Goal: Find specific page/section: Find specific page/section

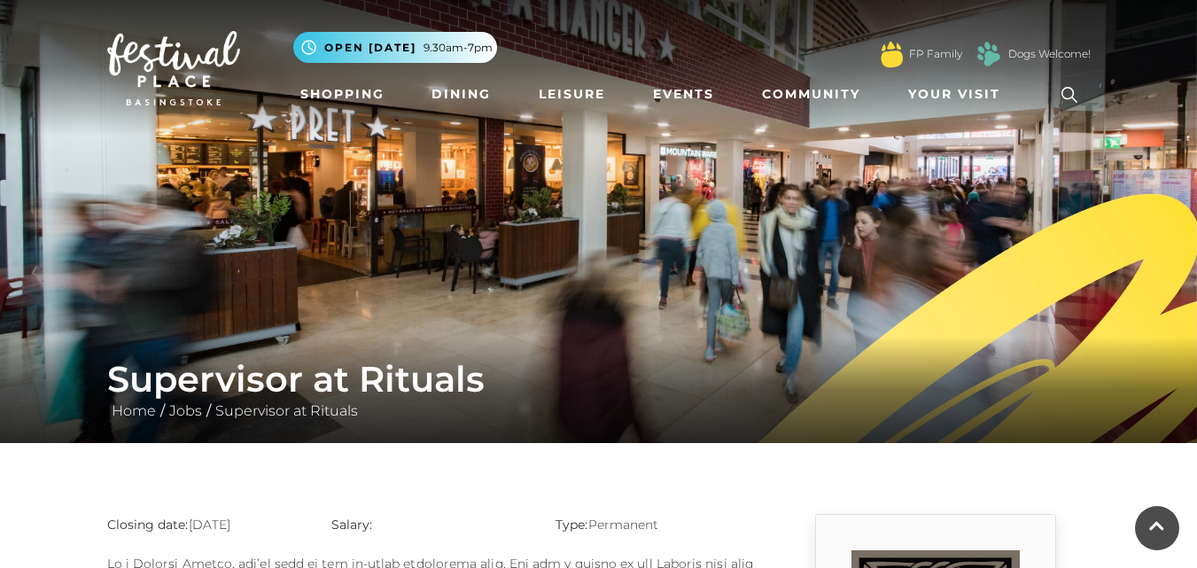
scroll to position [797, 0]
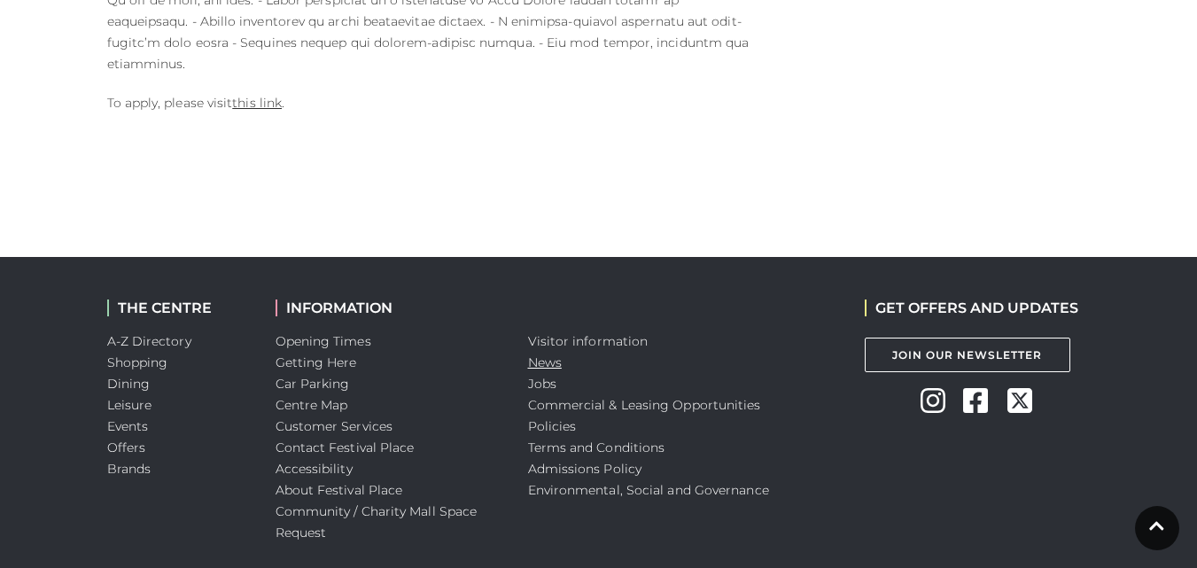
click at [532, 354] on link "News" at bounding box center [545, 362] width 34 height 16
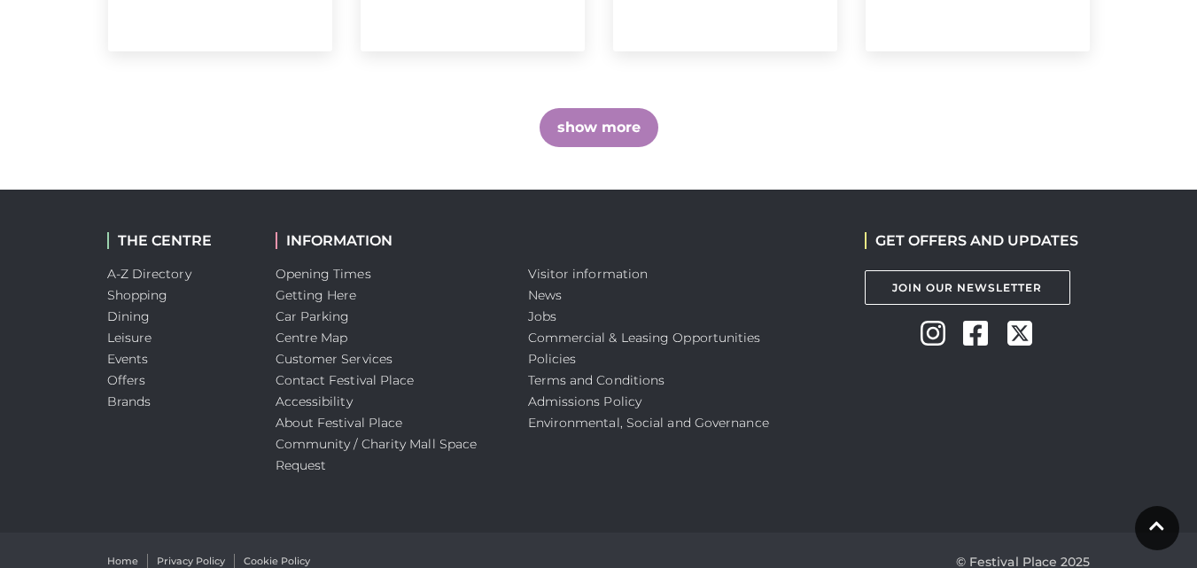
scroll to position [1488, 0]
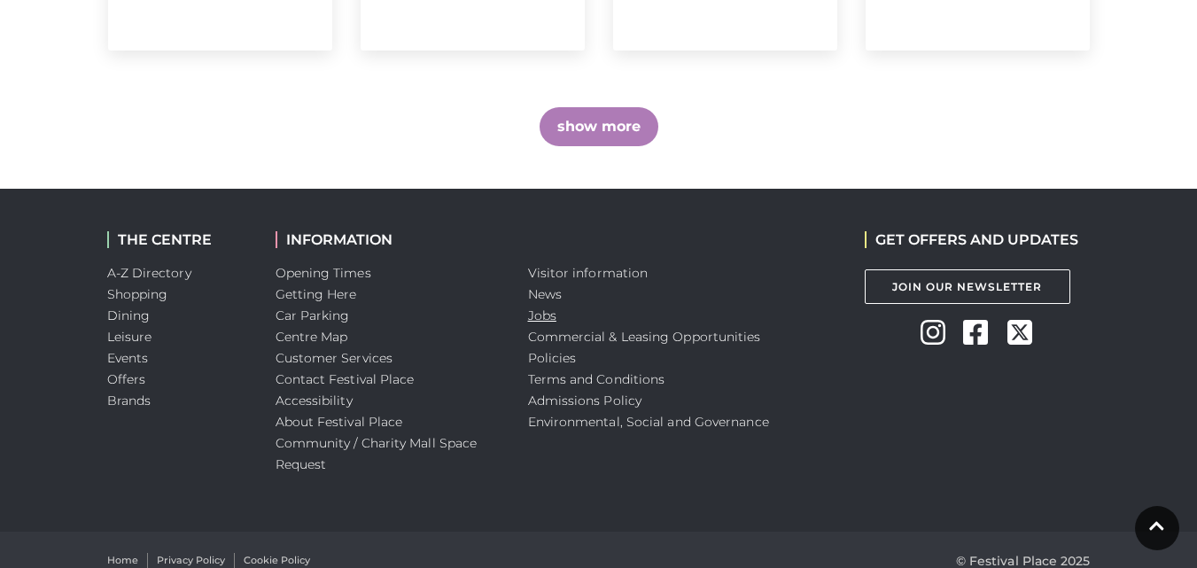
click at [545, 307] on link "Jobs" at bounding box center [542, 315] width 28 height 16
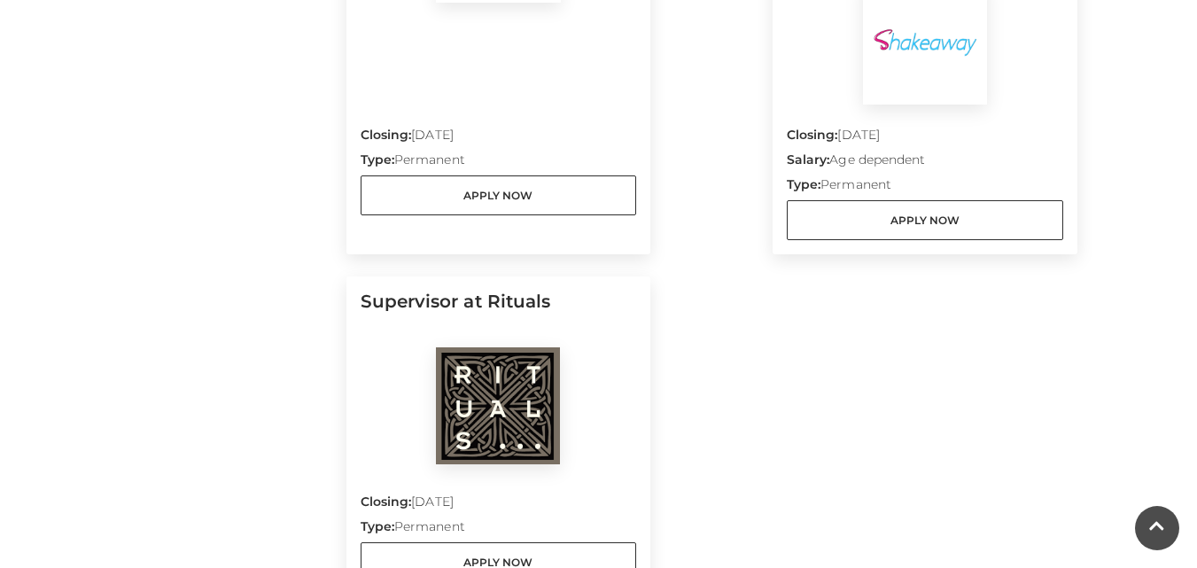
scroll to position [1595, 0]
